Goal: Information Seeking & Learning: Learn about a topic

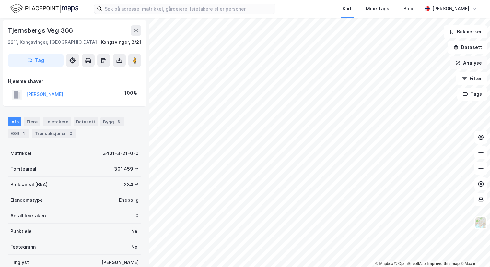
click at [475, 66] on button "Analyse" at bounding box center [469, 62] width 38 height 13
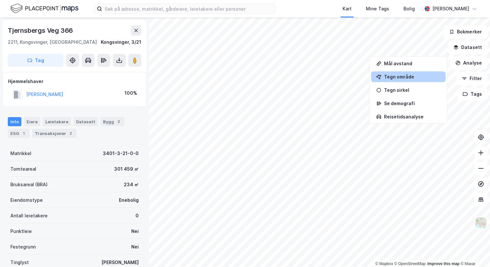
click at [416, 77] on div "Tegn område" at bounding box center [412, 77] width 56 height 6
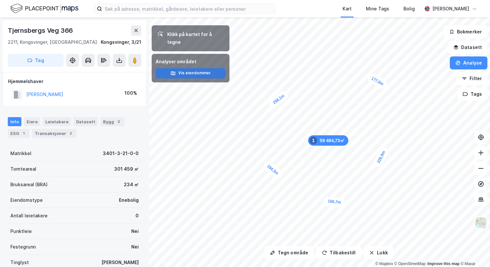
click at [195, 68] on button "Vis eiendommer" at bounding box center [191, 73] width 70 height 10
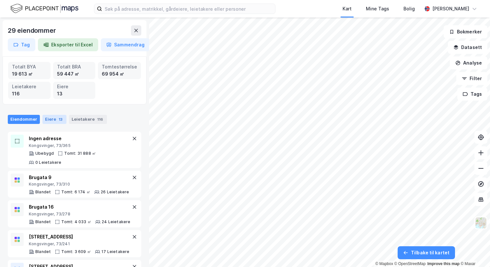
click at [58, 116] on div "13" at bounding box center [60, 119] width 6 height 6
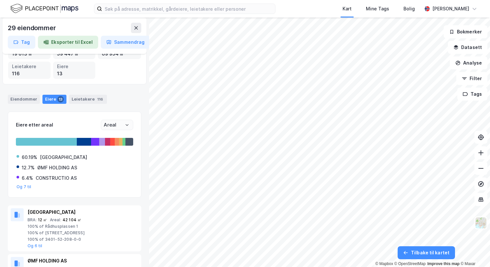
scroll to position [11, 0]
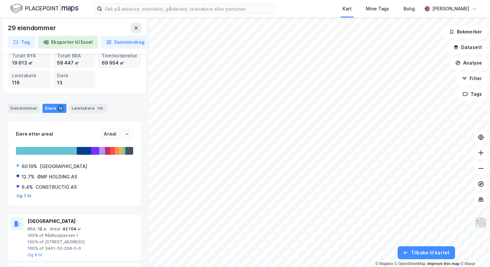
click at [20, 194] on button "Og 7 til" at bounding box center [24, 195] width 15 height 5
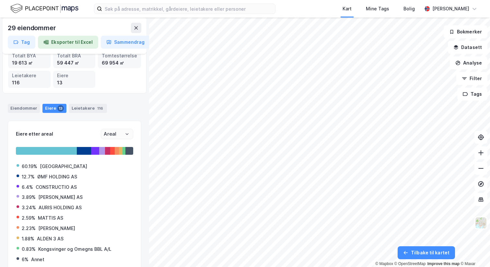
scroll to position [29, 0]
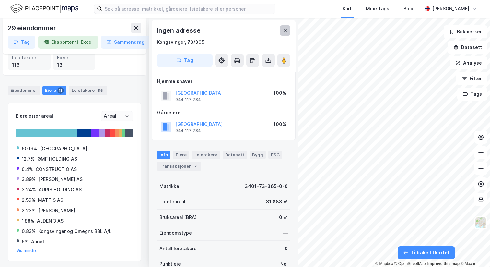
click at [285, 29] on icon at bounding box center [285, 30] width 5 height 5
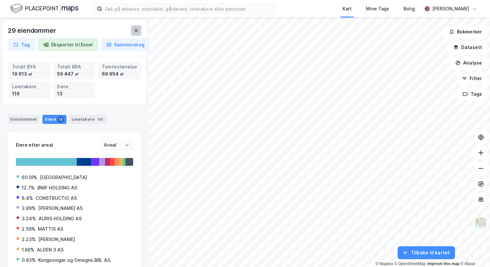
click at [134, 31] on icon at bounding box center [136, 30] width 5 height 5
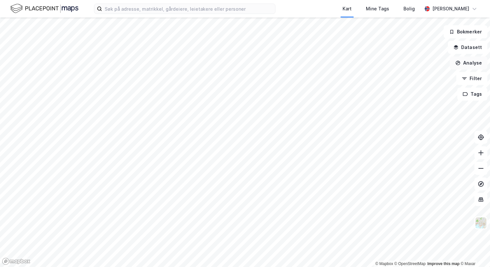
click at [475, 65] on button "Analyse" at bounding box center [469, 62] width 38 height 13
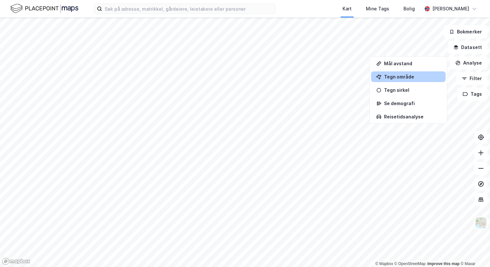
click at [409, 75] on div "Tegn område" at bounding box center [412, 77] width 56 height 6
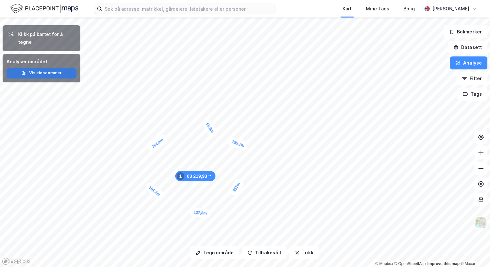
click at [53, 68] on button "Vis eiendommer" at bounding box center [41, 73] width 70 height 10
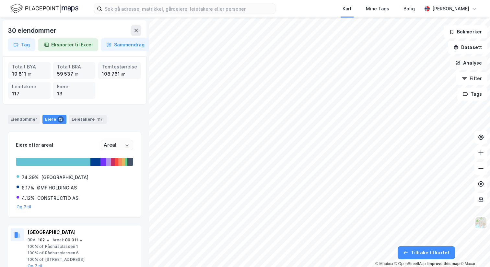
click at [468, 61] on button "Analyse" at bounding box center [469, 62] width 38 height 13
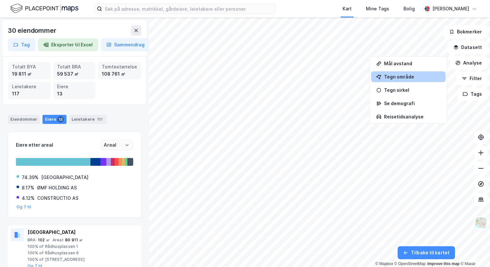
click at [419, 77] on div "Tegn område" at bounding box center [412, 77] width 56 height 6
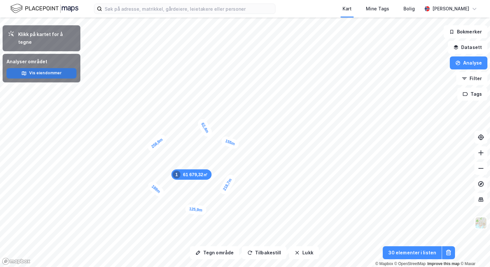
click at [37, 68] on button "Vis eiendommer" at bounding box center [41, 73] width 70 height 10
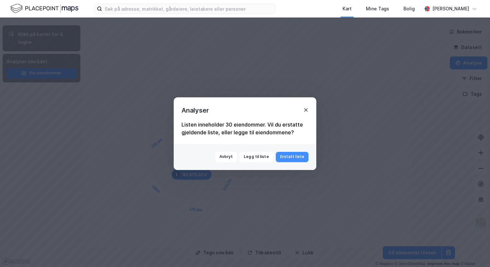
click at [305, 111] on icon at bounding box center [306, 109] width 5 height 5
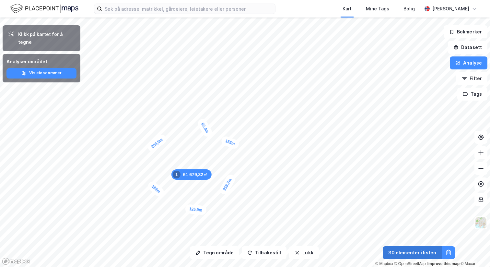
click at [418, 252] on button "30 elementer i listen" at bounding box center [412, 252] width 59 height 13
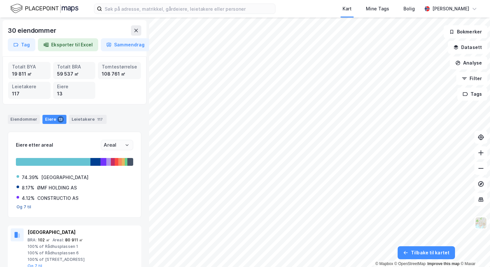
click at [23, 206] on button "Og 7 til" at bounding box center [24, 206] width 15 height 5
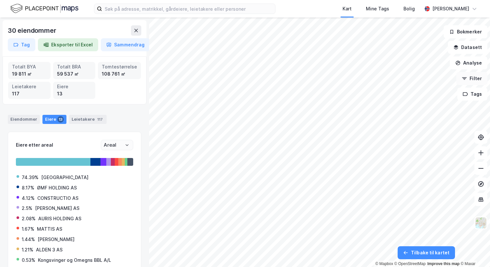
click at [470, 76] on button "Filter" at bounding box center [472, 78] width 31 height 13
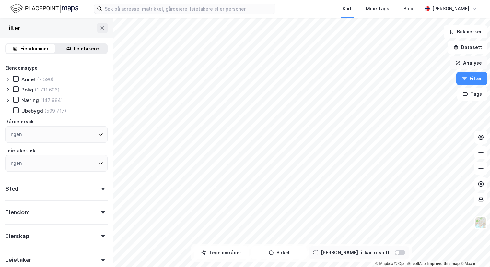
click at [466, 61] on button "Analyse" at bounding box center [469, 62] width 38 height 13
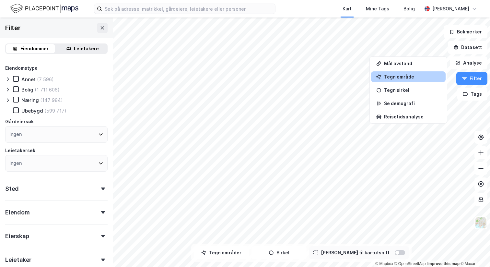
click at [400, 76] on div "Tegn område" at bounding box center [412, 77] width 56 height 6
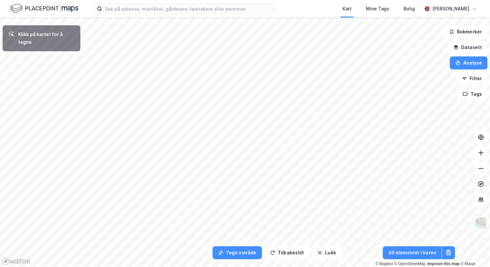
click at [34, 33] on div "Klikk på kartet for å tegne" at bounding box center [46, 38] width 57 height 16
click at [474, 64] on button "Analyse" at bounding box center [469, 62] width 38 height 13
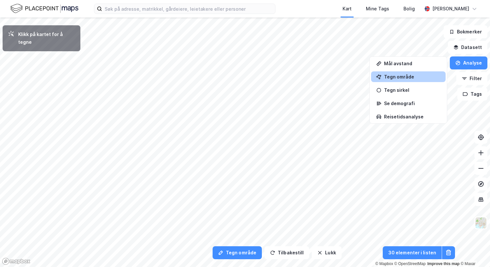
click at [403, 78] on div "Tegn område" at bounding box center [412, 77] width 56 height 6
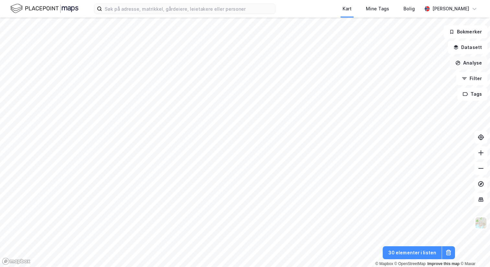
click at [479, 58] on button "Analyse" at bounding box center [469, 62] width 38 height 13
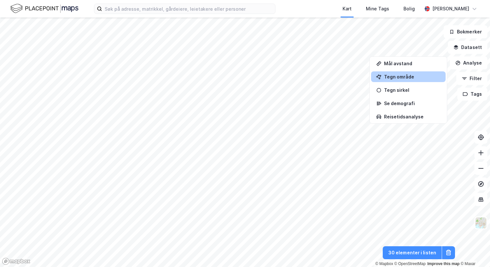
click at [397, 74] on div "Tegn område" at bounding box center [412, 77] width 56 height 6
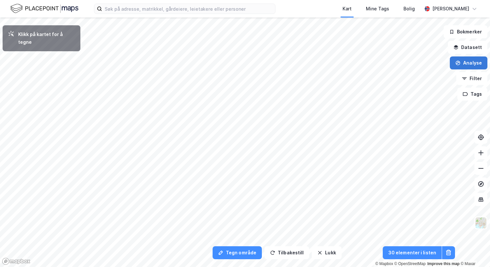
click at [456, 64] on button "Analyse" at bounding box center [469, 62] width 38 height 13
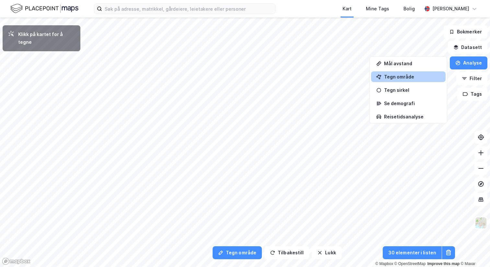
click at [419, 74] on div "Tegn område" at bounding box center [412, 77] width 56 height 6
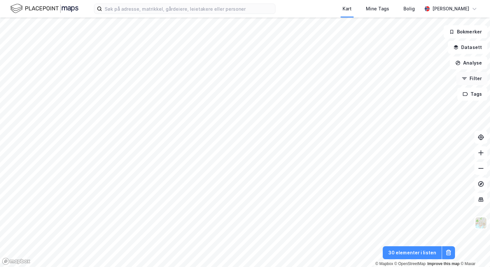
click at [474, 76] on button "Filter" at bounding box center [472, 78] width 31 height 13
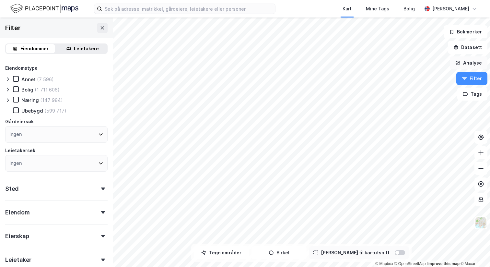
click at [467, 63] on button "Analyse" at bounding box center [469, 62] width 38 height 13
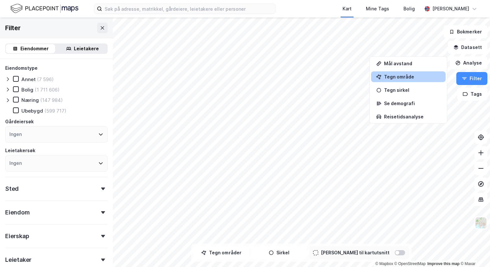
click at [403, 74] on div "Tegn område" at bounding box center [412, 77] width 56 height 6
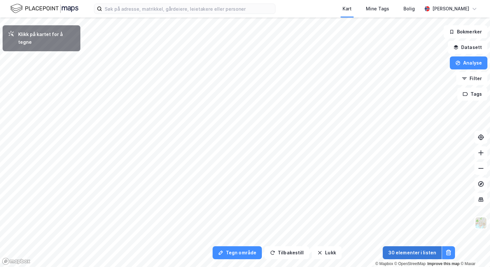
click at [403, 253] on button "30 elementer i listen" at bounding box center [412, 252] width 59 height 13
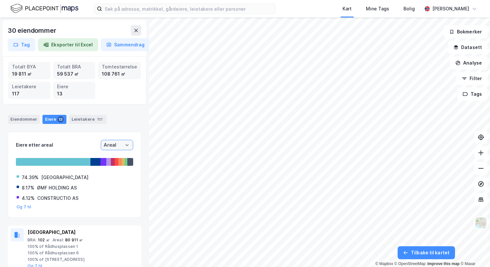
click at [119, 145] on input "Areal" at bounding box center [117, 145] width 32 height 10
click at [79, 143] on div "Eiere etter areal" at bounding box center [58, 145] width 85 height 8
click at [110, 144] on input "Areal" at bounding box center [117, 145] width 32 height 10
click at [111, 168] on li "BRA" at bounding box center [117, 168] width 32 height 12
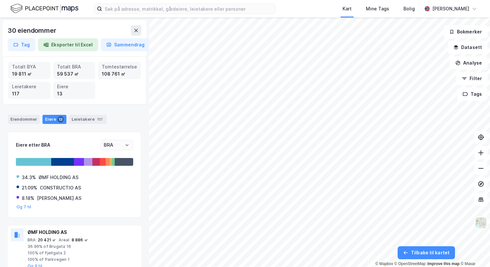
click at [111, 139] on div "Eiere etter BRA BRA 34.3% ØMF HOLDING AS 21.09% CONSTRUCTIO AS 8.18% ARVO INVES…" at bounding box center [75, 175] width 134 height 86
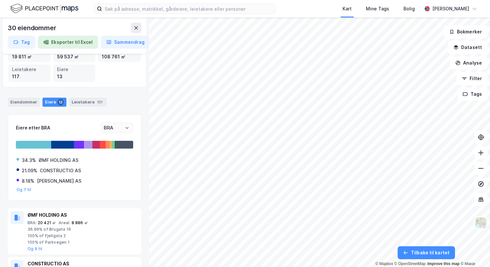
scroll to position [16, 0]
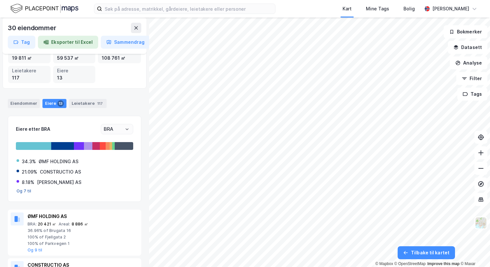
click at [22, 189] on button "Og 7 til" at bounding box center [24, 190] width 15 height 5
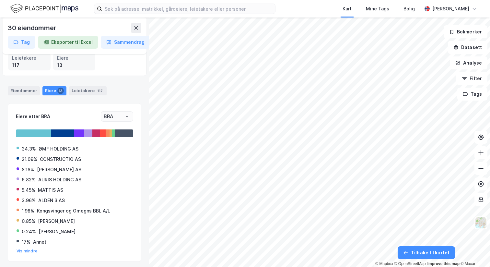
scroll to position [29, 0]
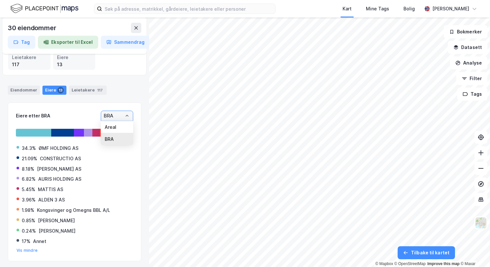
click at [106, 113] on input "BRA" at bounding box center [117, 116] width 32 height 10
click at [109, 125] on li "Areal" at bounding box center [117, 127] width 32 height 12
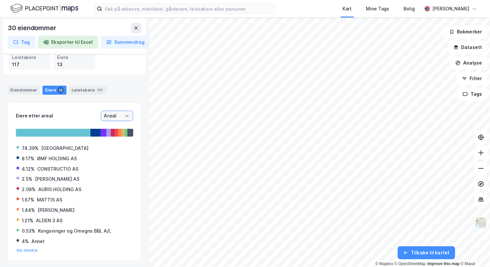
click at [110, 113] on input "Areal" at bounding box center [117, 116] width 32 height 10
click at [115, 139] on li "BRA" at bounding box center [117, 139] width 32 height 12
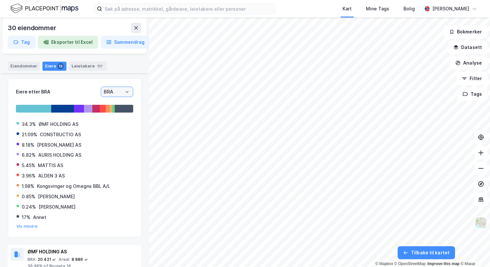
scroll to position [54, 0]
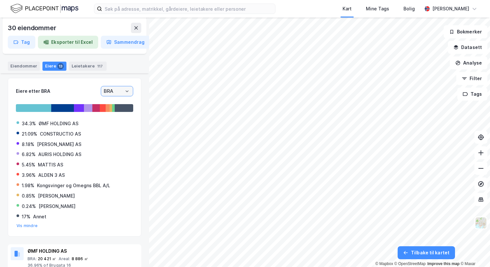
click at [118, 93] on input "BRA" at bounding box center [117, 91] width 32 height 10
click at [124, 105] on li "Areal" at bounding box center [117, 102] width 32 height 12
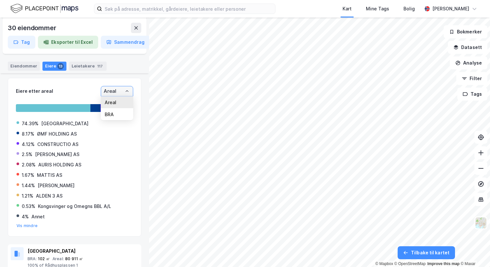
click at [124, 91] on input "Areal" at bounding box center [117, 91] width 32 height 10
click at [122, 114] on li "BRA" at bounding box center [117, 114] width 32 height 12
type input "BRA"
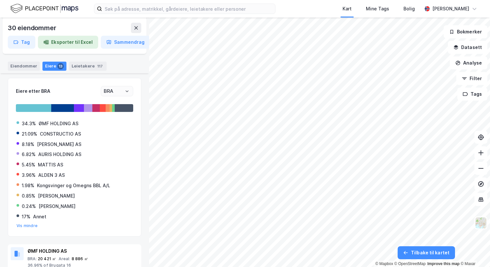
click at [59, 125] on div "ØMF HOLDING AS" at bounding box center [59, 124] width 40 height 8
click at [36, 103] on div "Eiere etter BRA BRA 34.3% ØMF HOLDING AS 21.09% CONSTRUCTIO AS 8.18% ARVO INVES…" at bounding box center [74, 157] width 117 height 142
click at [36, 108] on div at bounding box center [33, 108] width 35 height 8
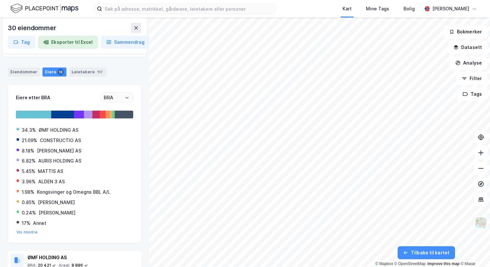
scroll to position [0, 0]
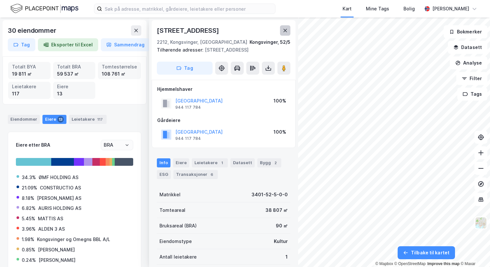
click at [286, 28] on icon at bounding box center [285, 30] width 5 height 5
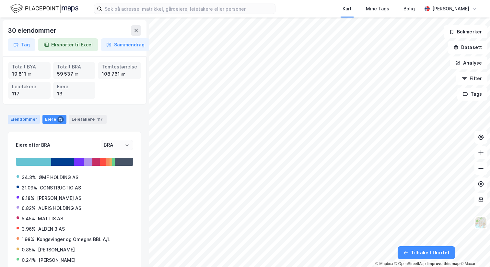
click at [25, 117] on div "Eiendommer" at bounding box center [24, 119] width 32 height 9
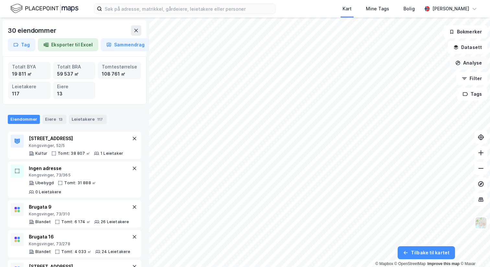
click at [469, 64] on button "Analyse" at bounding box center [469, 62] width 38 height 13
click at [469, 63] on button "Analyse" at bounding box center [469, 62] width 38 height 13
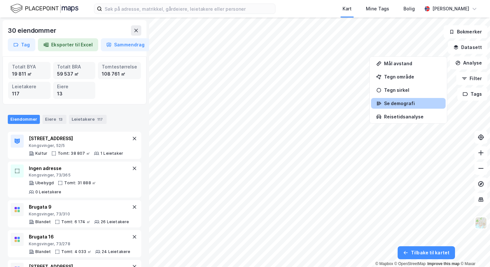
click at [411, 106] on div "Se demografi" at bounding box center [412, 104] width 56 height 6
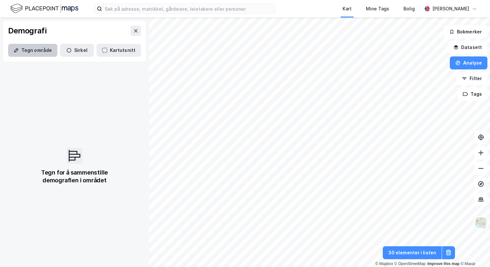
click at [36, 50] on button "Tegn område" at bounding box center [32, 50] width 49 height 13
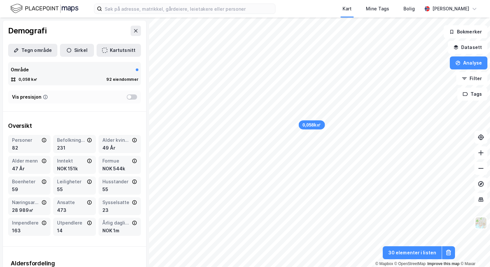
click at [131, 95] on div at bounding box center [132, 96] width 10 height 5
click at [136, 33] on button at bounding box center [136, 31] width 10 height 10
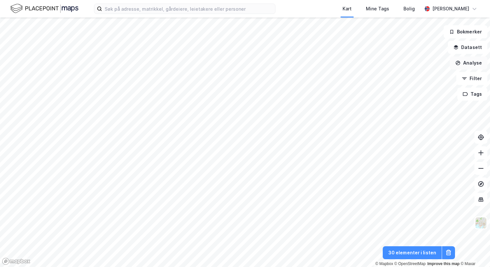
click at [478, 61] on button "Analyse" at bounding box center [469, 62] width 38 height 13
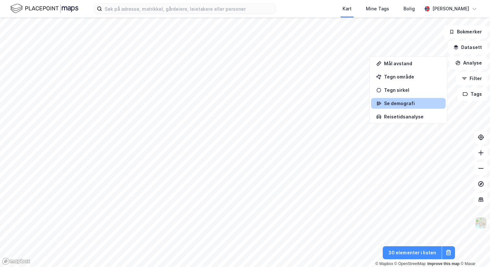
click at [406, 102] on div "Se demografi" at bounding box center [412, 104] width 56 height 6
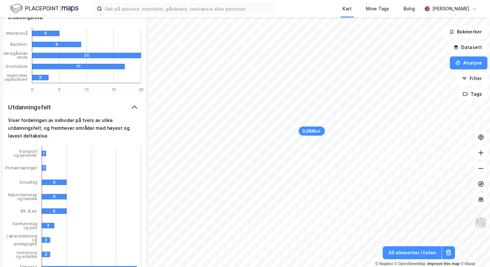
scroll to position [1242, 0]
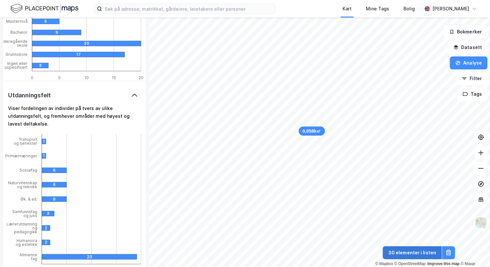
click at [424, 254] on button "30 elementer i listen" at bounding box center [412, 252] width 59 height 13
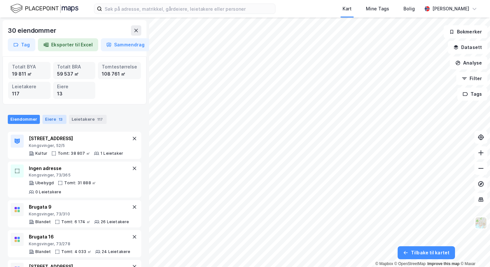
click at [53, 115] on div "Eiere 13" at bounding box center [54, 119] width 24 height 9
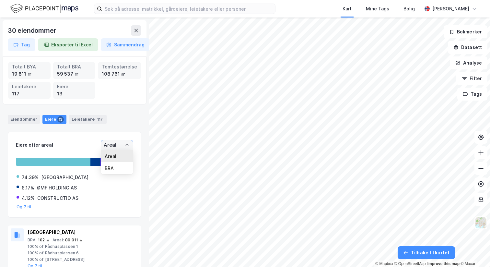
click at [122, 146] on input "Areal" at bounding box center [117, 145] width 32 height 10
click at [122, 168] on li "BRA" at bounding box center [117, 168] width 32 height 12
type input "BRA"
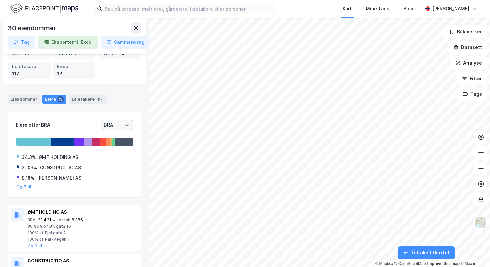
scroll to position [21, 0]
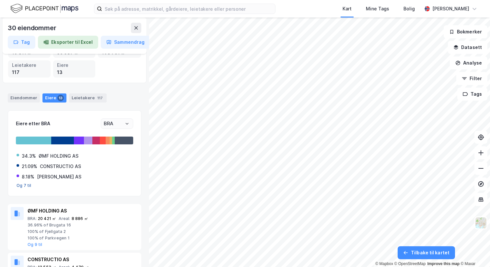
click at [23, 187] on button "Og 7 til" at bounding box center [24, 185] width 15 height 5
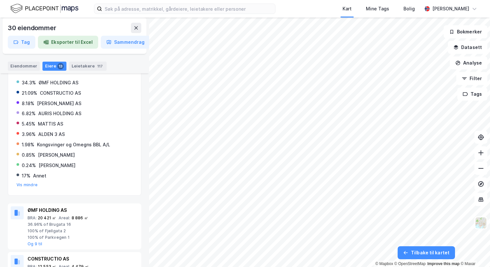
scroll to position [86, 0]
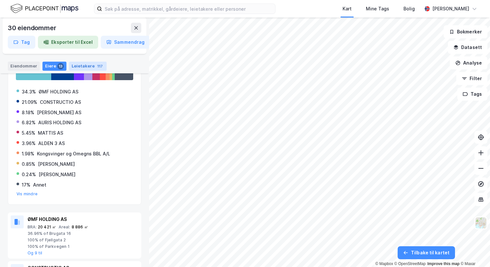
click at [79, 70] on div "Leietakere 117" at bounding box center [88, 66] width 38 height 9
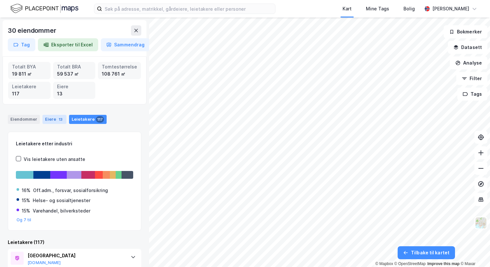
click at [47, 119] on div "Eiere 13" at bounding box center [54, 119] width 24 height 9
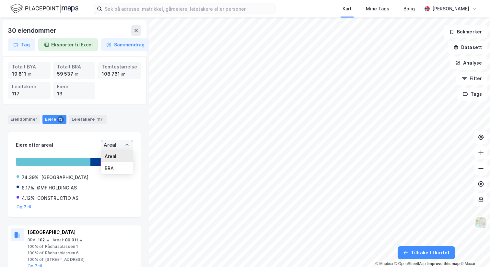
click at [105, 145] on input "Areal" at bounding box center [117, 145] width 32 height 10
click at [114, 166] on li "BRA" at bounding box center [117, 168] width 32 height 12
type input "BRA"
